Goal: Task Accomplishment & Management: Manage account settings

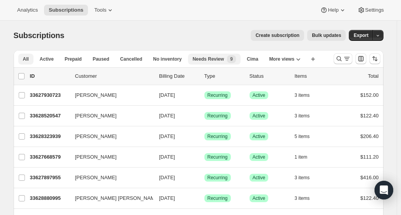
click at [194, 61] on span "Needs Review" at bounding box center [209, 59] width 32 height 6
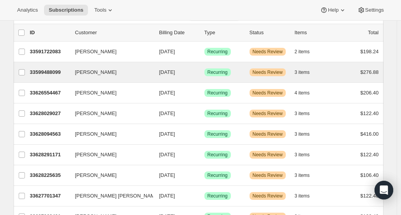
scroll to position [78, 0]
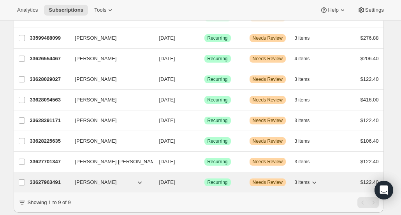
click at [49, 180] on p "33627963491" at bounding box center [49, 183] width 39 height 8
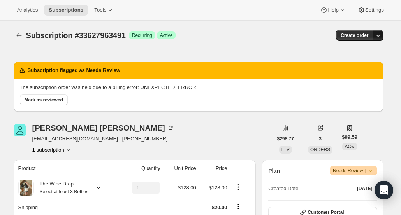
click at [381, 36] on icon "button" at bounding box center [378, 36] width 8 height 8
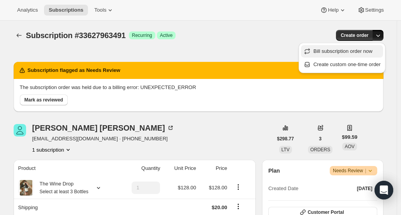
click at [371, 56] on button "Bill subscription order now" at bounding box center [342, 51] width 82 height 12
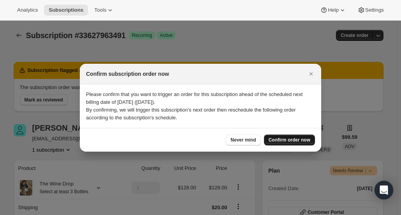
click at [301, 139] on span "Confirm order now" at bounding box center [290, 140] width 42 height 6
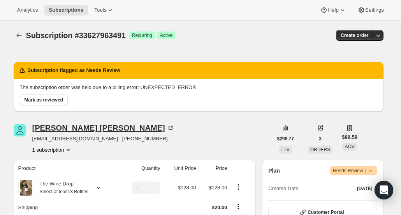
click at [38, 130] on div "Marcos Ortiz" at bounding box center [103, 128] width 142 height 8
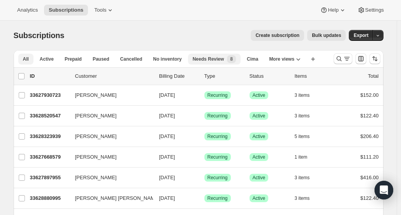
click at [210, 63] on div "Needs Review New 8" at bounding box center [214, 59] width 43 height 8
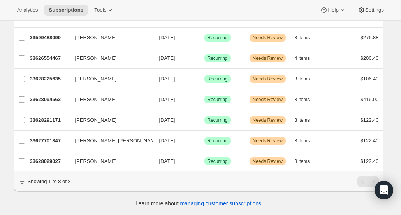
scroll to position [83, 0]
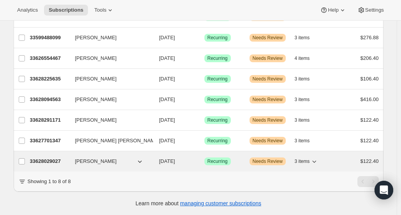
click at [51, 158] on p "33628029027" at bounding box center [49, 162] width 39 height 8
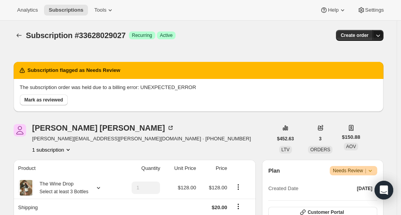
click at [380, 40] on button "button" at bounding box center [378, 35] width 11 height 11
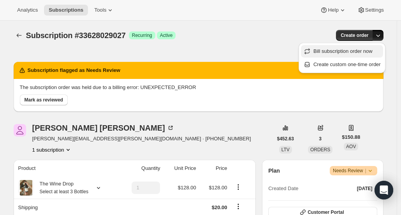
click at [367, 56] on button "Bill subscription order now" at bounding box center [342, 51] width 82 height 12
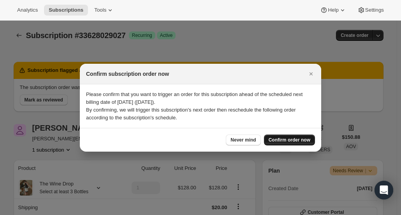
click at [284, 138] on span "Confirm order now" at bounding box center [290, 140] width 42 height 6
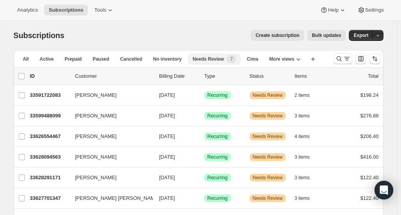
click at [199, 58] on span "Needs Review" at bounding box center [209, 59] width 32 height 6
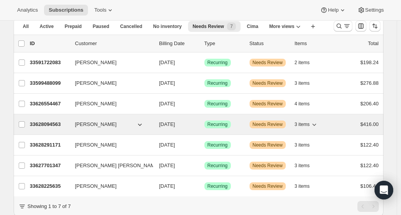
scroll to position [62, 0]
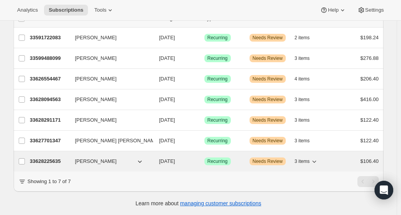
click at [40, 158] on p "33628225635" at bounding box center [49, 162] width 39 height 8
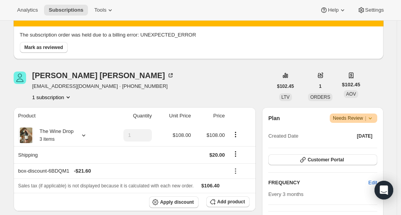
scroll to position [117, 0]
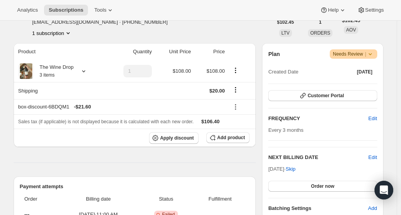
click at [374, 56] on icon at bounding box center [371, 54] width 8 height 8
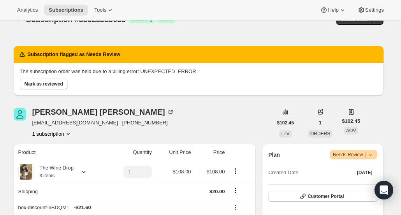
scroll to position [0, 0]
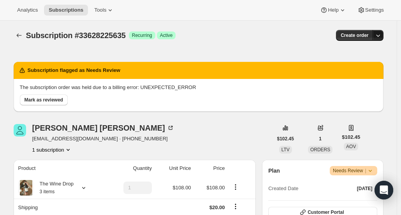
click at [379, 35] on icon "button" at bounding box center [378, 36] width 4 height 2
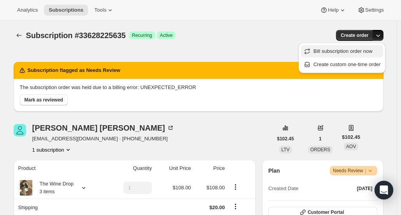
click at [376, 53] on span "Bill subscription order now" at bounding box center [347, 52] width 67 height 8
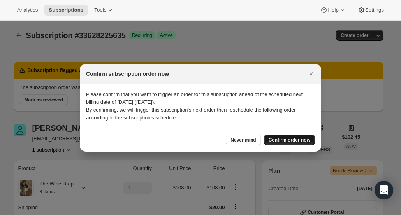
click at [299, 136] on button "Confirm order now" at bounding box center [289, 140] width 51 height 11
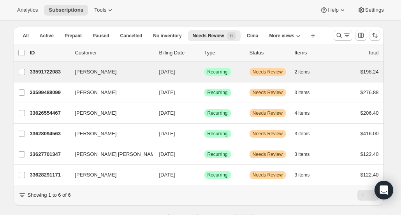
scroll to position [42, 0]
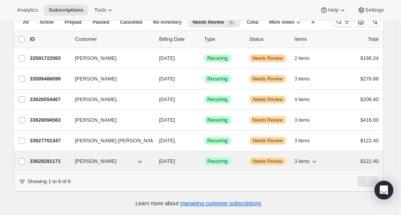
click at [39, 158] on p "33628291171" at bounding box center [49, 162] width 39 height 8
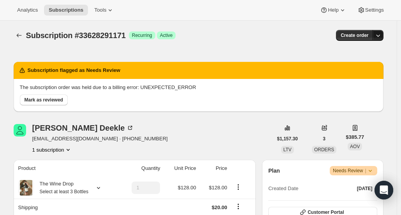
click at [378, 34] on icon "button" at bounding box center [378, 36] width 8 height 8
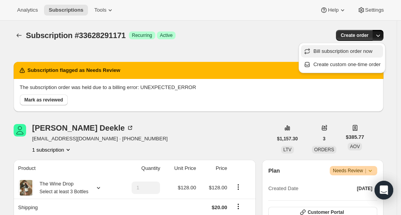
click at [368, 54] on span "Bill subscription order now" at bounding box center [343, 51] width 59 height 6
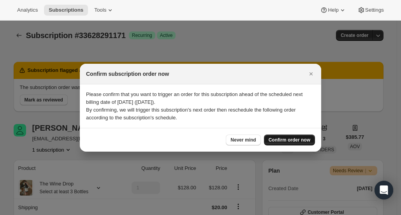
click at [297, 143] on button "Confirm order now" at bounding box center [289, 140] width 51 height 11
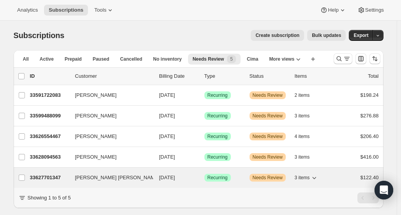
click at [41, 177] on p "33627701347" at bounding box center [49, 178] width 39 height 8
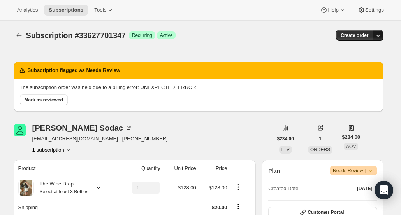
click at [380, 36] on icon "button" at bounding box center [378, 36] width 4 height 2
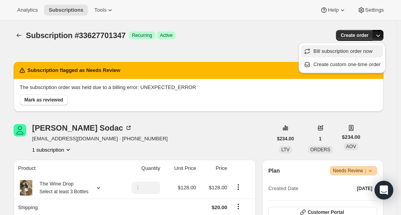
click at [368, 48] on span "Bill subscription order now" at bounding box center [343, 51] width 59 height 6
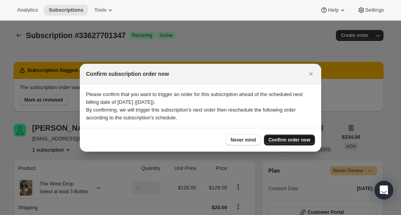
click at [300, 141] on span "Confirm order now" at bounding box center [290, 140] width 42 height 6
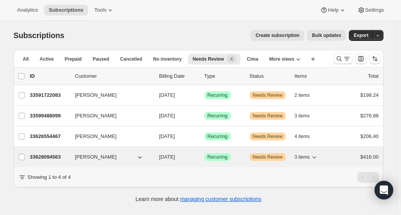
click at [49, 157] on p "33628094563" at bounding box center [49, 158] width 39 height 8
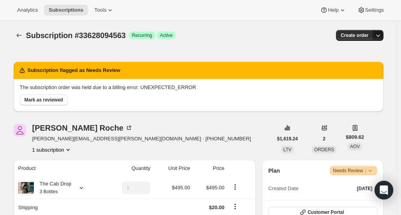
click at [382, 38] on icon "button" at bounding box center [378, 36] width 8 height 8
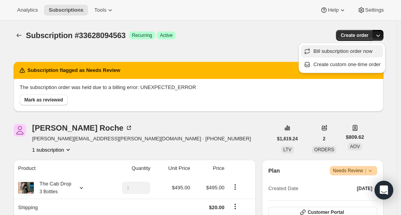
click at [376, 50] on span "Bill subscription order now" at bounding box center [347, 52] width 67 height 8
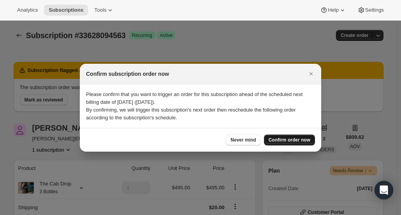
click at [307, 141] on span "Confirm order now" at bounding box center [290, 140] width 42 height 6
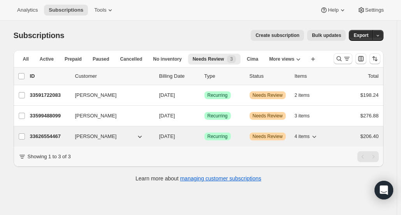
click at [48, 133] on p "33626554467" at bounding box center [49, 137] width 39 height 8
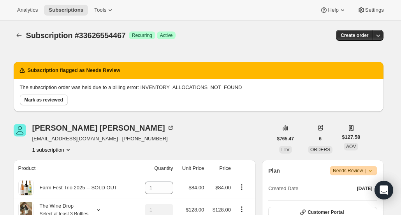
click at [382, 36] on icon "button" at bounding box center [378, 36] width 8 height 8
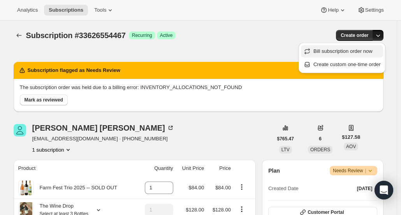
click at [377, 51] on span "Bill subscription order now" at bounding box center [347, 52] width 67 height 8
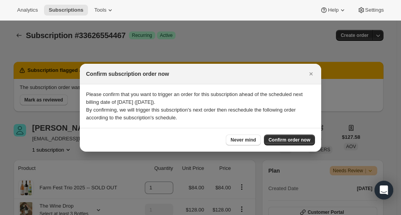
click at [308, 133] on div "Never mind Confirm order now" at bounding box center [201, 140] width 242 height 24
click at [308, 136] on button "Confirm order now" at bounding box center [289, 140] width 51 height 11
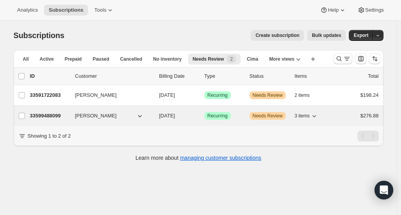
click at [62, 113] on p "33599488099" at bounding box center [49, 116] width 39 height 8
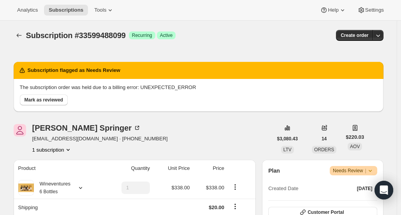
scroll to position [78, 0]
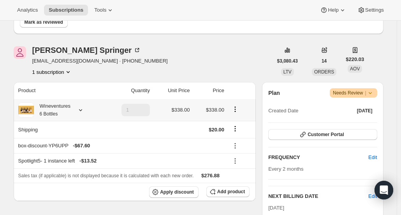
click at [65, 104] on div "Wineventures 6 Bottles" at bounding box center [52, 110] width 37 height 16
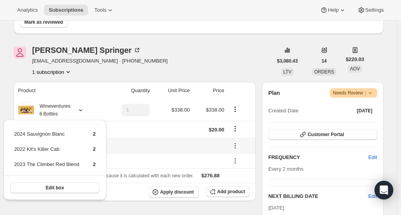
click at [129, 148] on div "box-discount-YP6UPP - $67.60" at bounding box center [121, 146] width 207 height 8
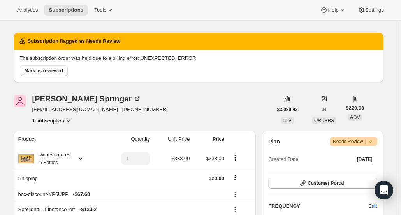
scroll to position [0, 0]
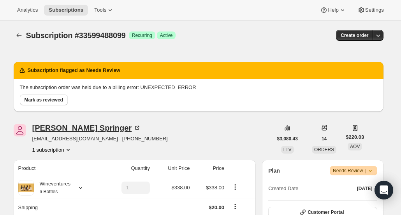
click at [58, 131] on div "[PERSON_NAME]" at bounding box center [86, 128] width 109 height 8
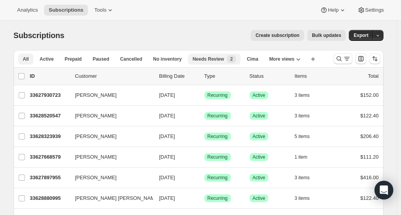
click at [216, 61] on span "Needs Review" at bounding box center [209, 59] width 32 height 6
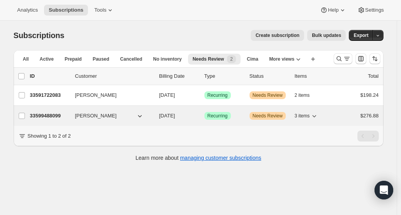
click at [41, 112] on p "33599488099" at bounding box center [49, 116] width 39 height 8
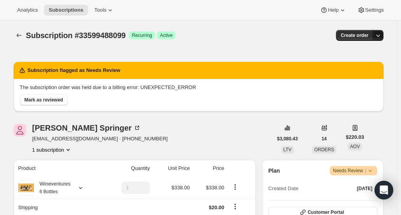
click at [382, 37] on icon "button" at bounding box center [378, 36] width 8 height 8
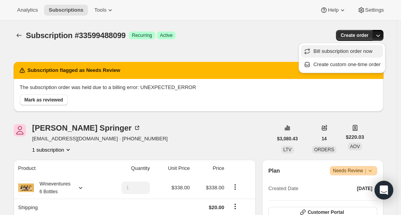
click at [373, 55] on button "Bill subscription order now" at bounding box center [342, 51] width 82 height 12
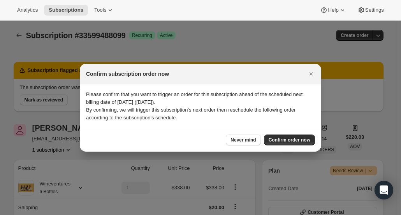
click at [308, 145] on div "Never mind Confirm order now" at bounding box center [201, 140] width 242 height 24
click at [305, 143] on button "Confirm order now" at bounding box center [289, 140] width 51 height 11
